Goal: Transaction & Acquisition: Purchase product/service

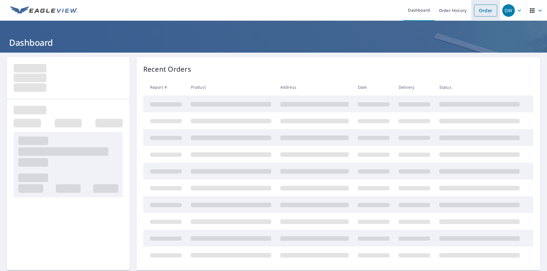
click at [474, 11] on link "Order" at bounding box center [485, 11] width 23 height 12
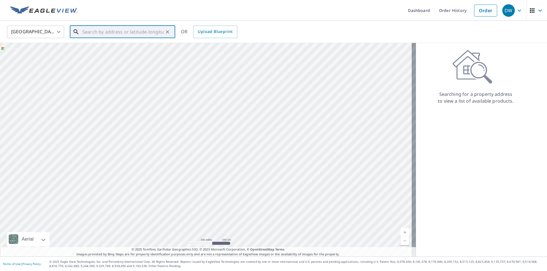
click at [123, 28] on input "text" at bounding box center [122, 32] width 81 height 16
click at [106, 56] on p "[GEOGRAPHIC_DATA]" at bounding box center [125, 55] width 89 height 6
type input "[STREET_ADDRESS]"
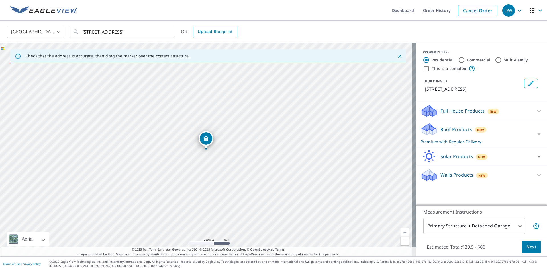
click at [452, 130] on p "Roof Products" at bounding box center [456, 129] width 32 height 7
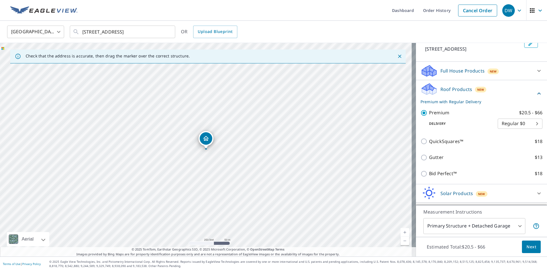
scroll to position [43, 0]
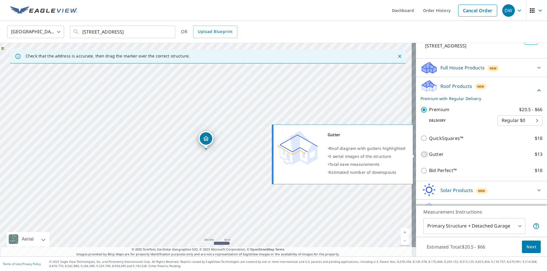
click at [420, 156] on input "Gutter $13" at bounding box center [424, 154] width 9 height 7
checkbox input "true"
checkbox input "false"
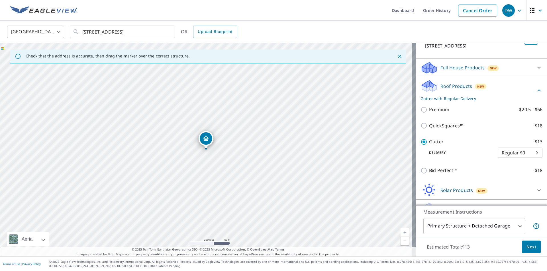
click at [511, 164] on div "Bid Perfect™ $18" at bounding box center [481, 171] width 122 height 16
click at [529, 244] on span "Next" at bounding box center [531, 247] width 10 height 7
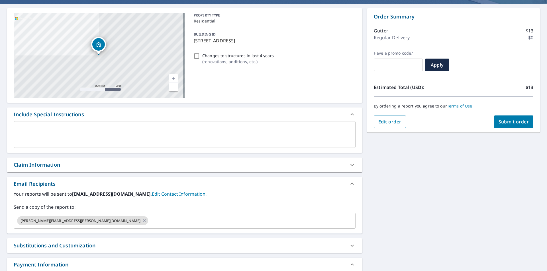
scroll to position [59, 0]
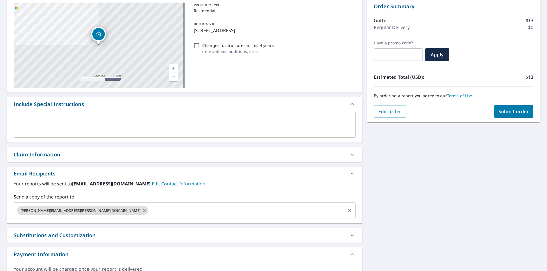
click at [142, 210] on icon at bounding box center [144, 211] width 5 height 6
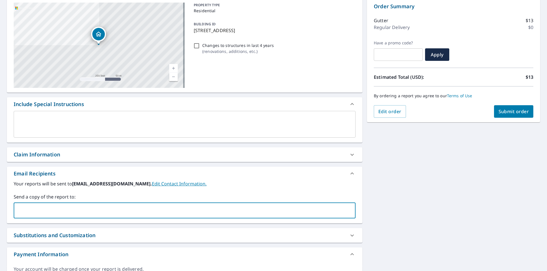
click at [63, 206] on input "text" at bounding box center [180, 210] width 328 height 11
type input "[PERSON_NAME][EMAIL_ADDRESS][PERSON_NAME][DOMAIN_NAME]"
click at [430, 167] on div "[STREET_ADDRESS] Aerial Road A standard road map Aerial A detailed look from ab…" at bounding box center [273, 140] width 547 height 295
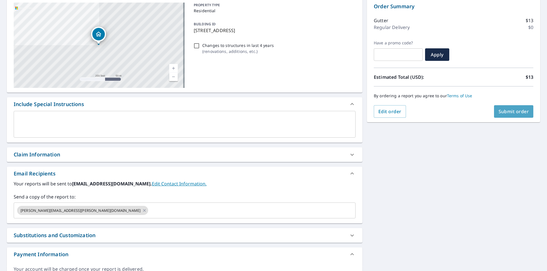
click at [500, 110] on span "Submit order" at bounding box center [513, 112] width 30 height 6
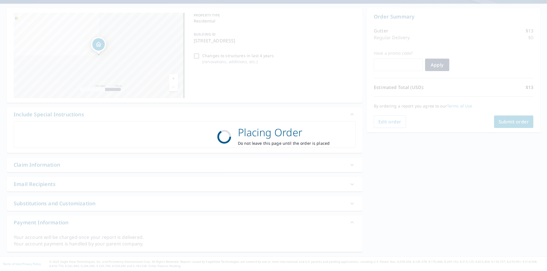
scroll to position [49, 0]
